Goal: Book appointment/travel/reservation

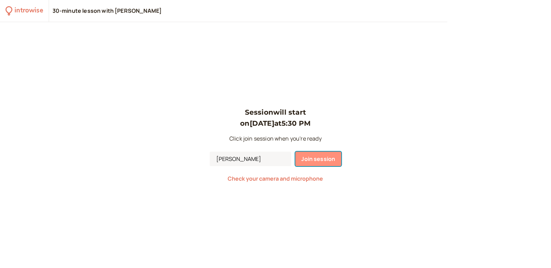
click at [315, 157] on span "Join session" at bounding box center [319, 159] width 34 height 8
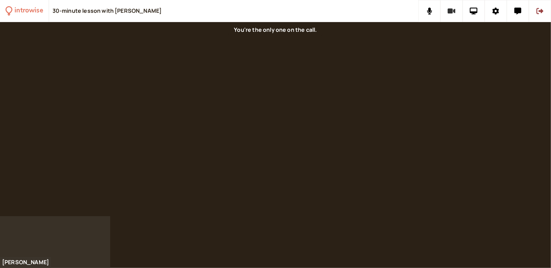
click at [451, 16] on button at bounding box center [451, 11] width 22 height 22
click at [434, 11] on button at bounding box center [429, 11] width 22 height 22
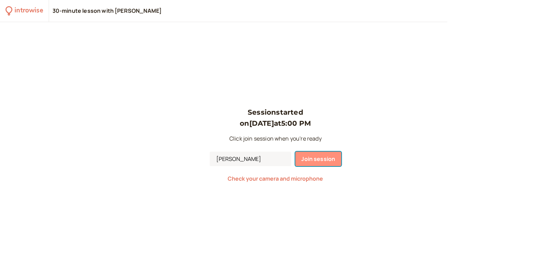
click at [318, 161] on span "Join session" at bounding box center [319, 159] width 34 height 8
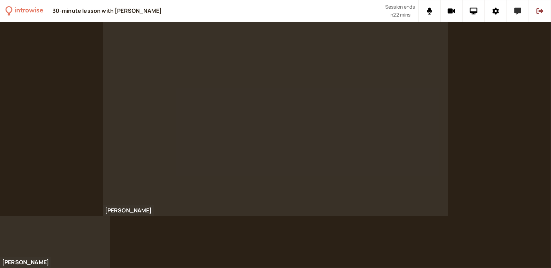
click at [515, 11] on icon at bounding box center [517, 11] width 7 height 7
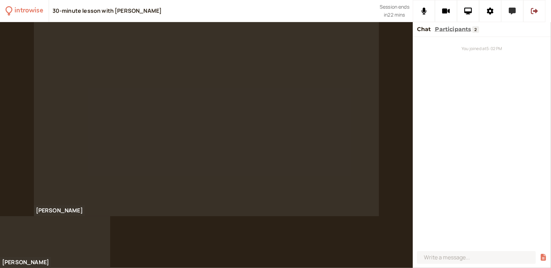
click at [509, 12] on icon at bounding box center [512, 11] width 7 height 7
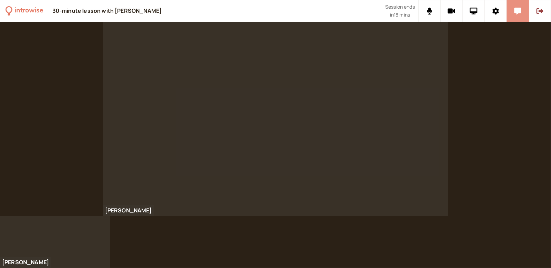
click at [517, 18] on button at bounding box center [518, 11] width 22 height 22
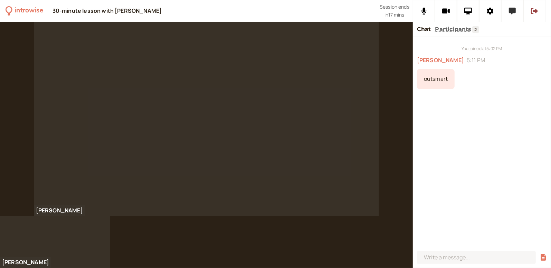
click at [514, 15] on button at bounding box center [512, 11] width 22 height 22
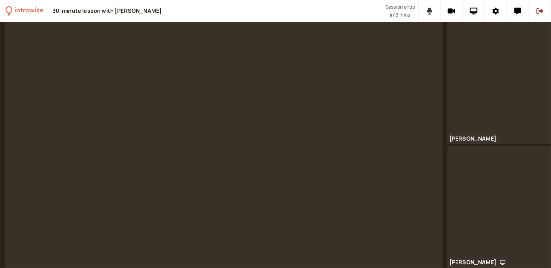
click at [426, 15] on button at bounding box center [429, 11] width 22 height 22
click at [429, 9] on icon at bounding box center [429, 11] width 9 height 7
